Goal: Task Accomplishment & Management: Use online tool/utility

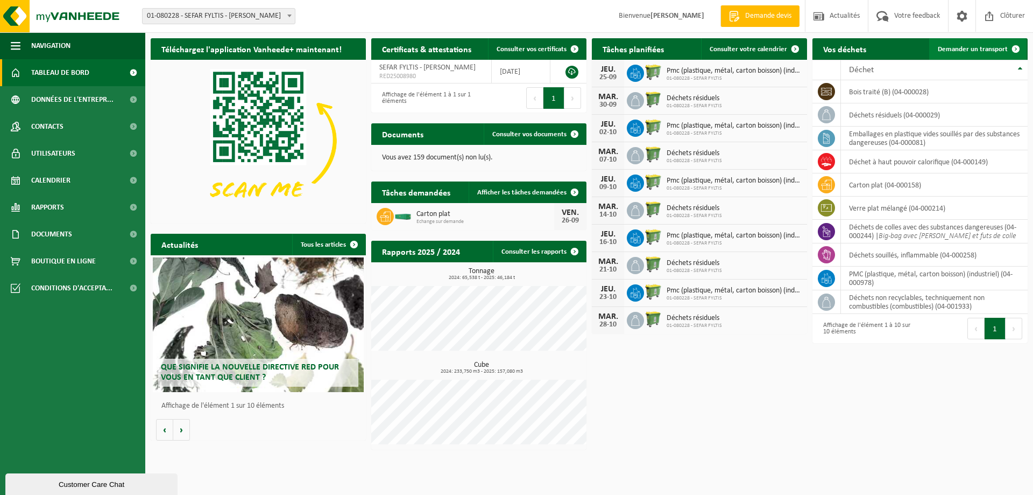
click at [1016, 46] on span at bounding box center [1016, 49] width 22 height 22
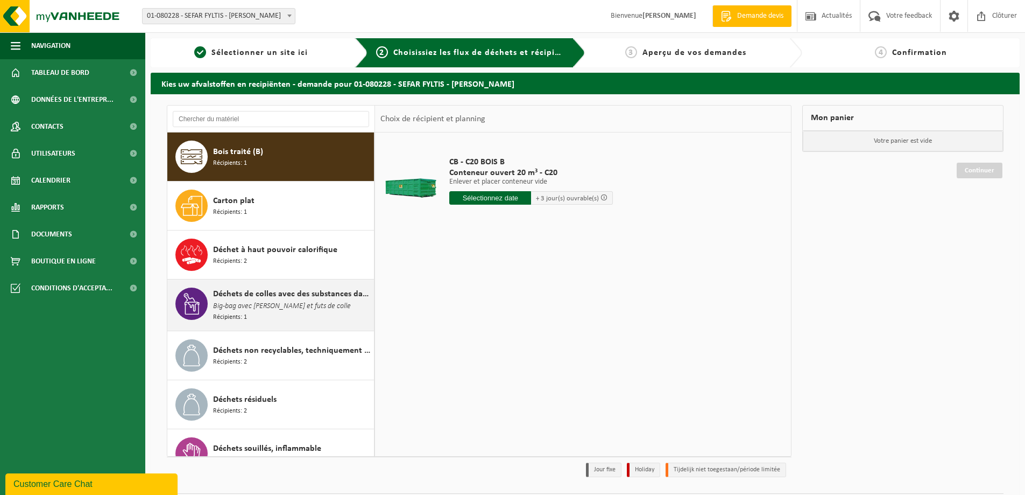
click at [263, 303] on span "Big-bag avec [PERSON_NAME] et futs de colle" at bounding box center [282, 306] width 138 height 12
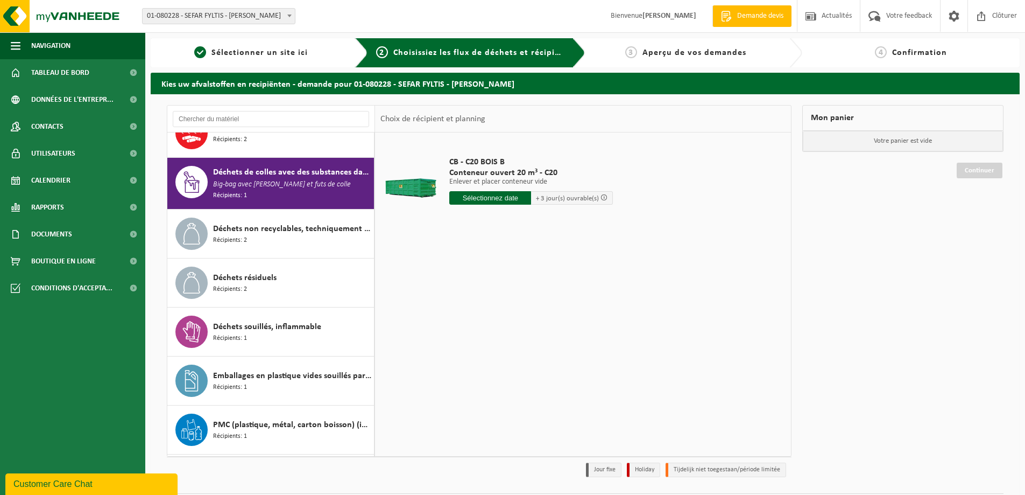
scroll to position [147, 0]
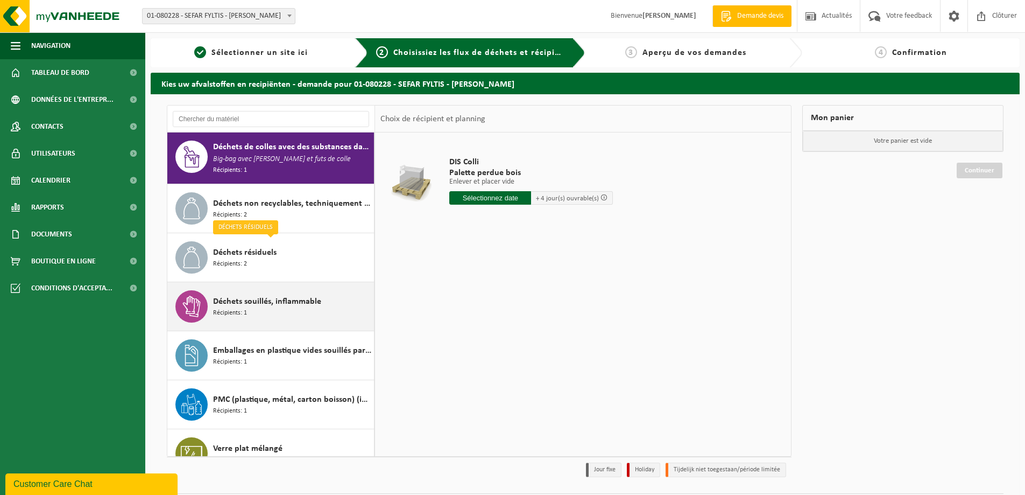
click at [293, 298] on span "Déchets souillés, inflammable" at bounding box center [267, 301] width 108 height 13
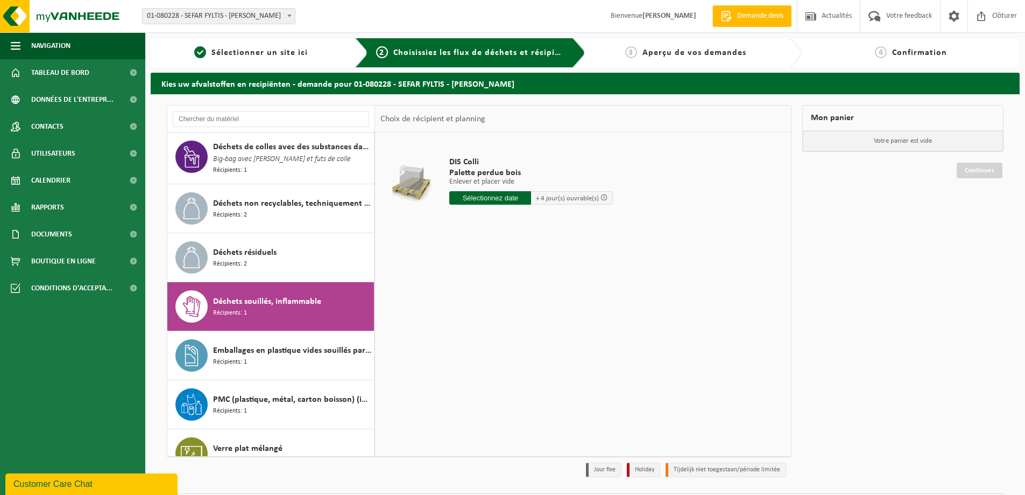
scroll to position [167, 0]
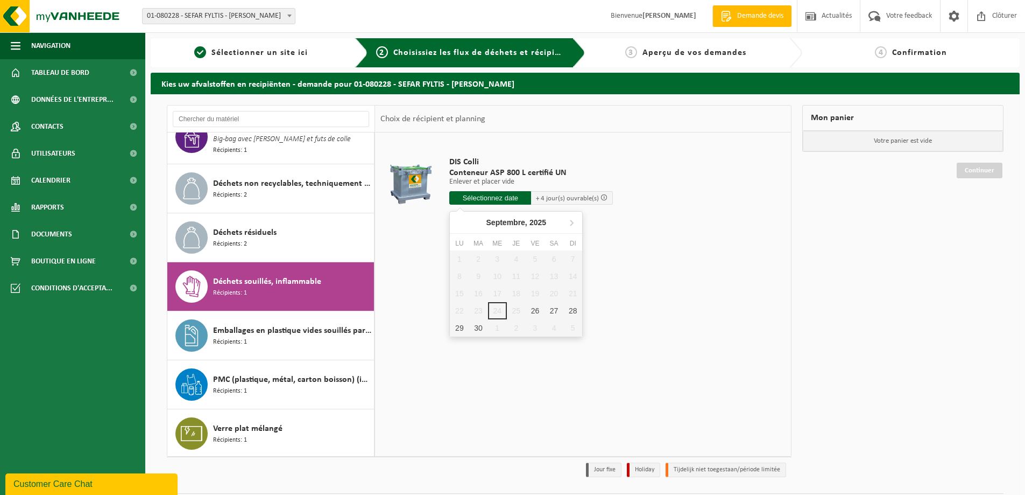
click at [516, 199] on input "text" at bounding box center [490, 197] width 82 height 13
click at [533, 310] on div "26" at bounding box center [535, 310] width 19 height 17
type input "à partir de 2025-09-26"
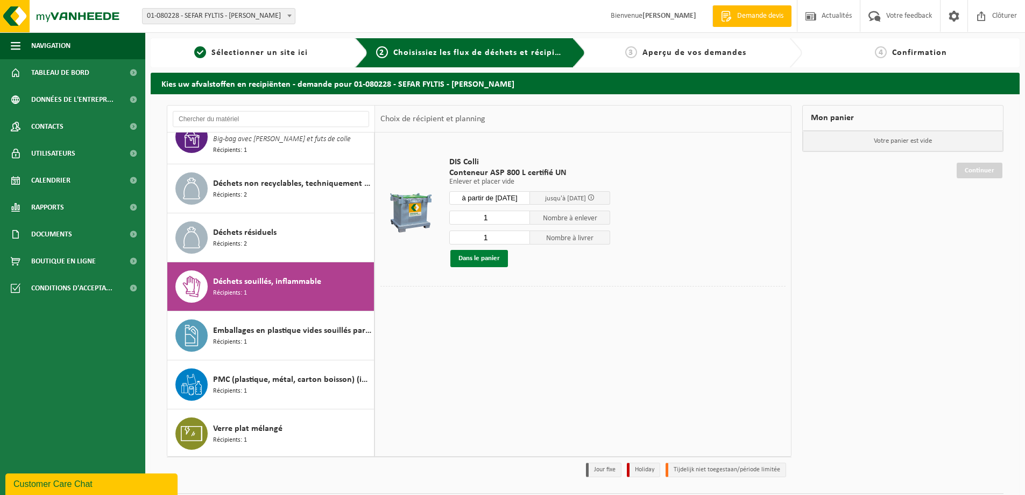
click at [486, 258] on button "Dans le panier" at bounding box center [479, 258] width 58 height 17
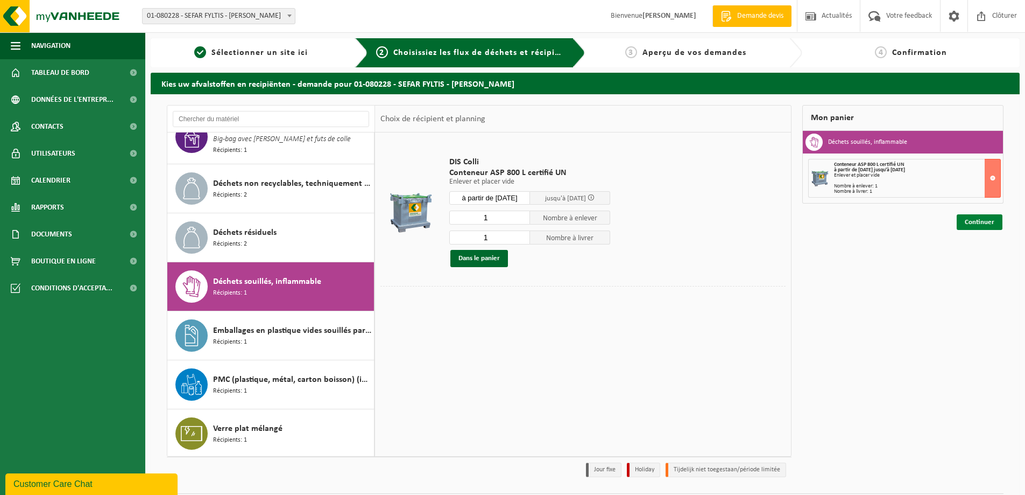
click at [985, 220] on link "Continuer" at bounding box center [980, 222] width 46 height 16
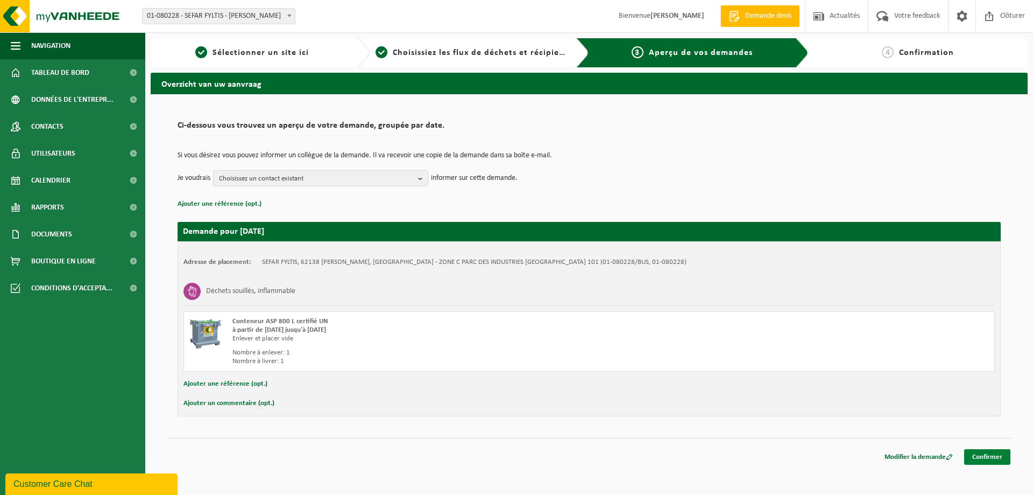
click at [991, 458] on link "Confirmer" at bounding box center [987, 457] width 46 height 16
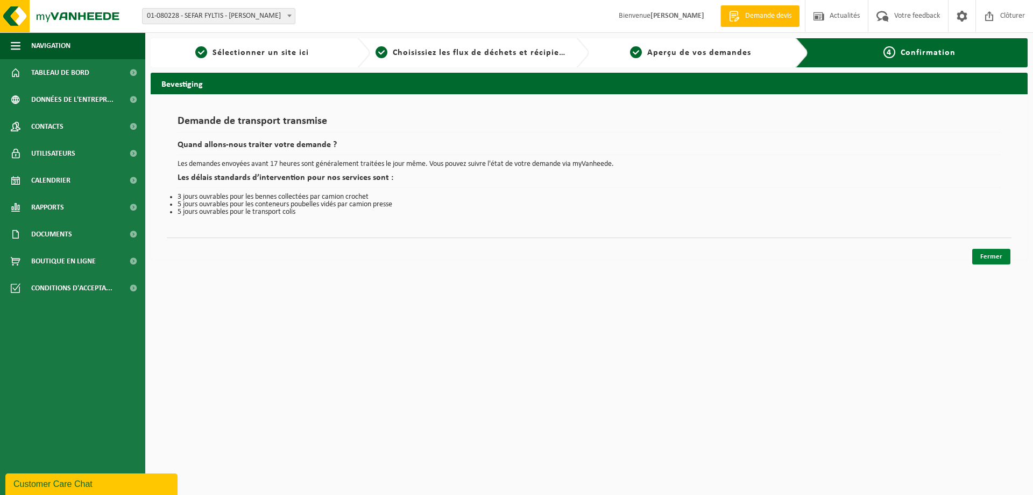
click at [992, 252] on link "Fermer" at bounding box center [992, 257] width 38 height 16
